Goal: Task Accomplishment & Management: Use online tool/utility

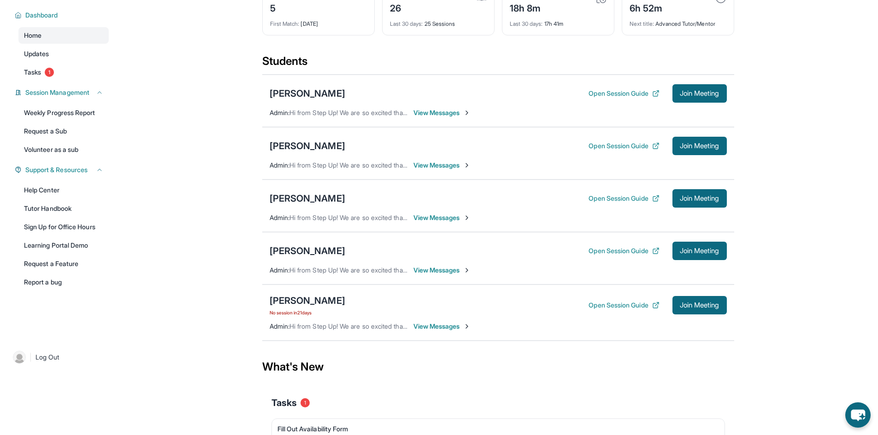
scroll to position [91, 0]
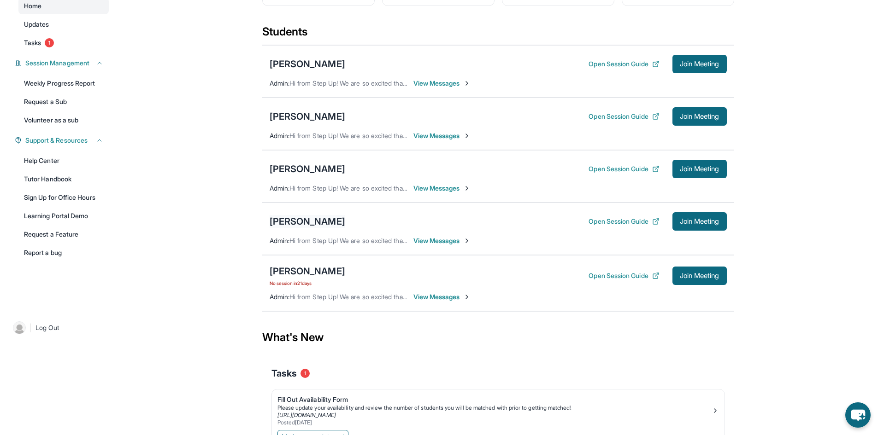
click at [323, 225] on div "[PERSON_NAME]" at bounding box center [308, 221] width 76 height 13
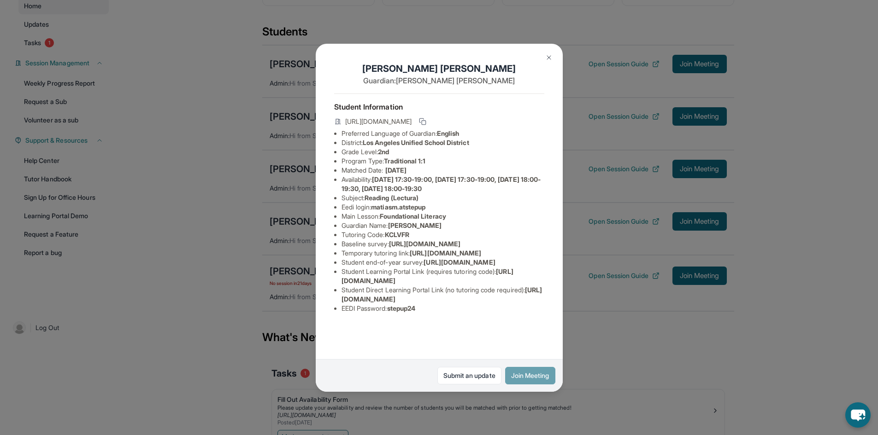
click at [547, 375] on button "Join Meeting" at bounding box center [530, 376] width 50 height 18
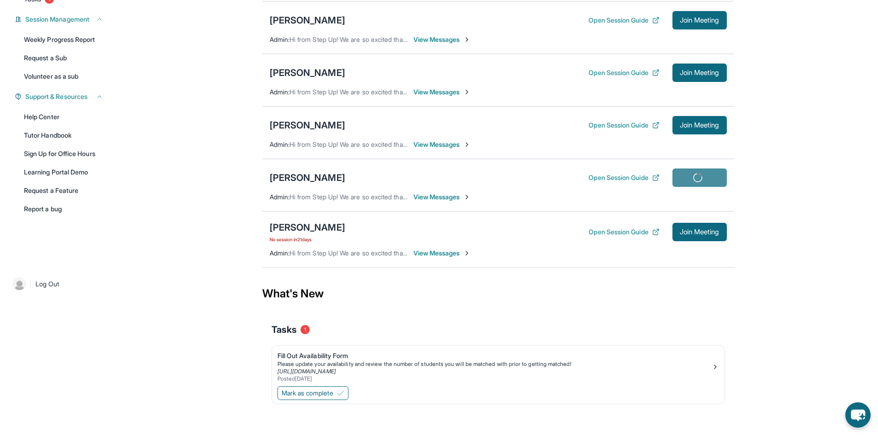
scroll to position [137, 0]
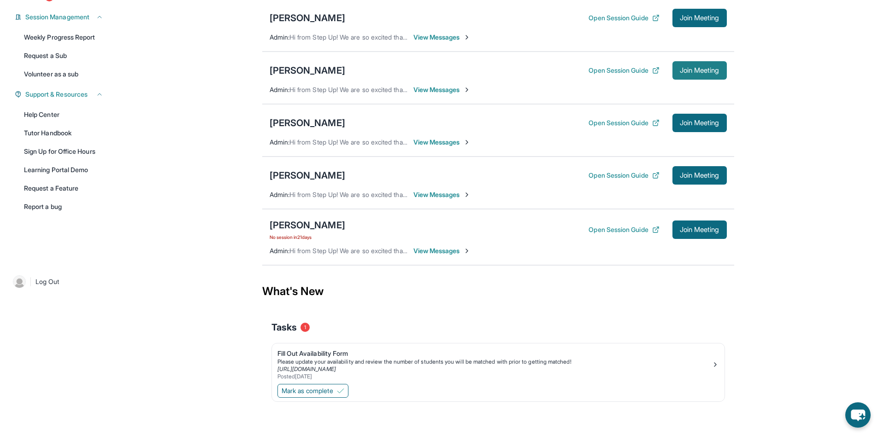
click at [703, 73] on span "Join Meeting" at bounding box center [700, 71] width 40 height 6
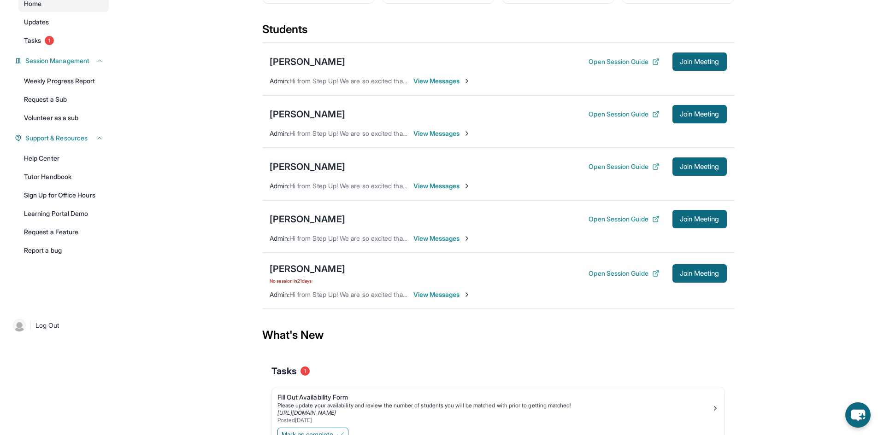
scroll to position [91, 0]
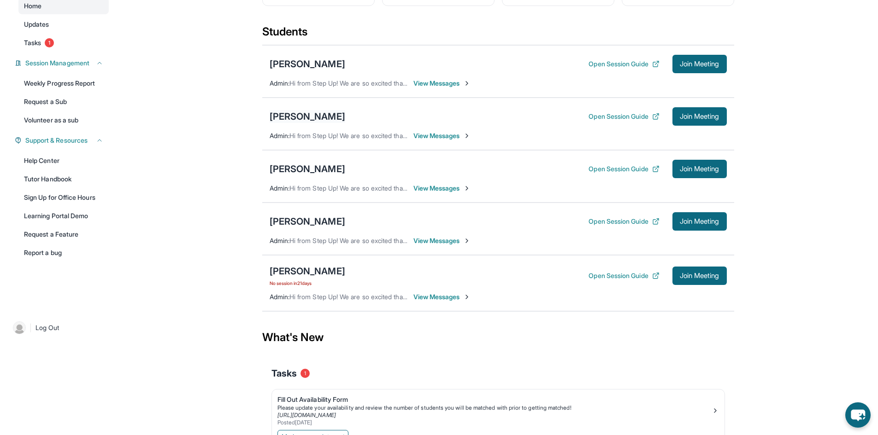
click at [301, 123] on div "[PERSON_NAME]" at bounding box center [308, 116] width 76 height 13
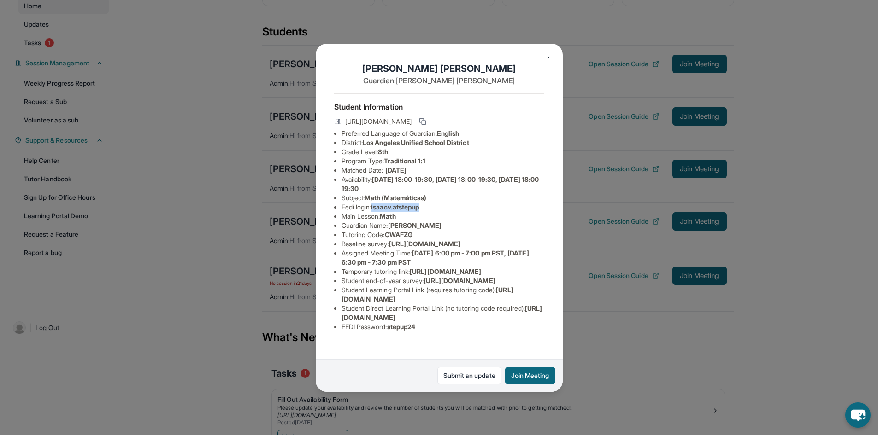
drag, startPoint x: 373, startPoint y: 216, endPoint x: 444, endPoint y: 211, distance: 70.7
click at [444, 211] on li "Eedi login : isaacv.atstepup" at bounding box center [442, 207] width 203 height 9
copy li "isaacv.atstepup"
